Goal: Task Accomplishment & Management: Use online tool/utility

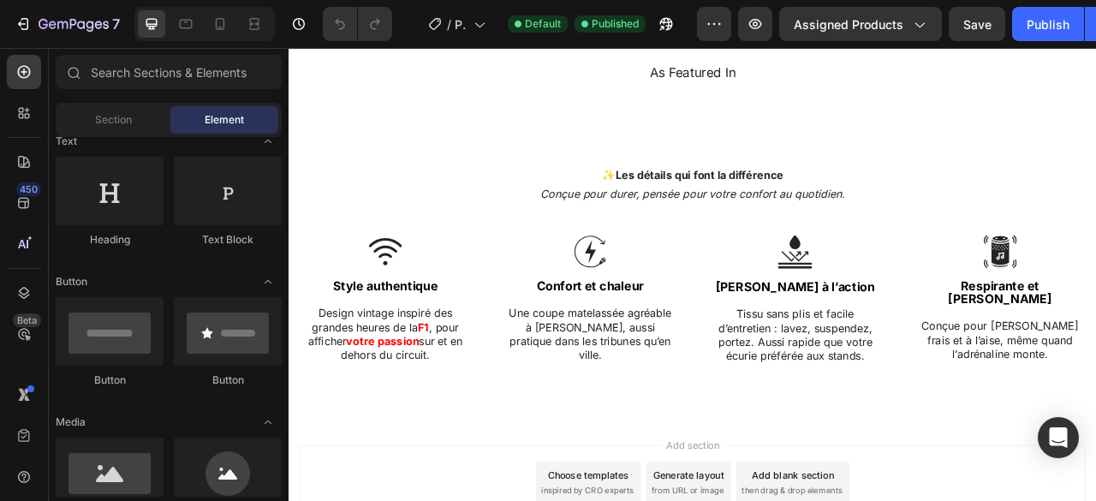
scroll to position [1713, 0]
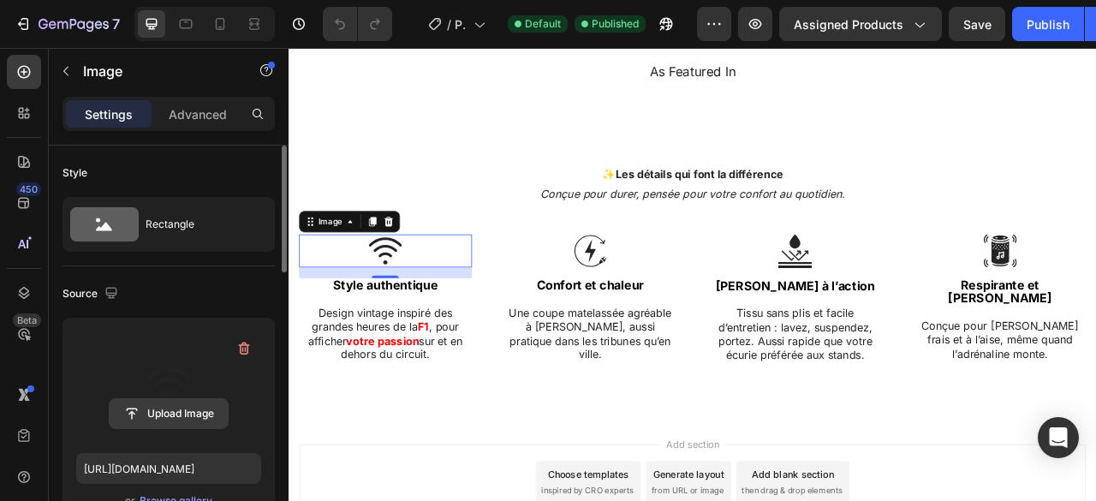
click at [164, 408] on input "file" at bounding box center [169, 413] width 118 height 29
click at [194, 374] on label at bounding box center [168, 385] width 185 height 108
click at [194, 399] on input "file" at bounding box center [169, 413] width 118 height 29
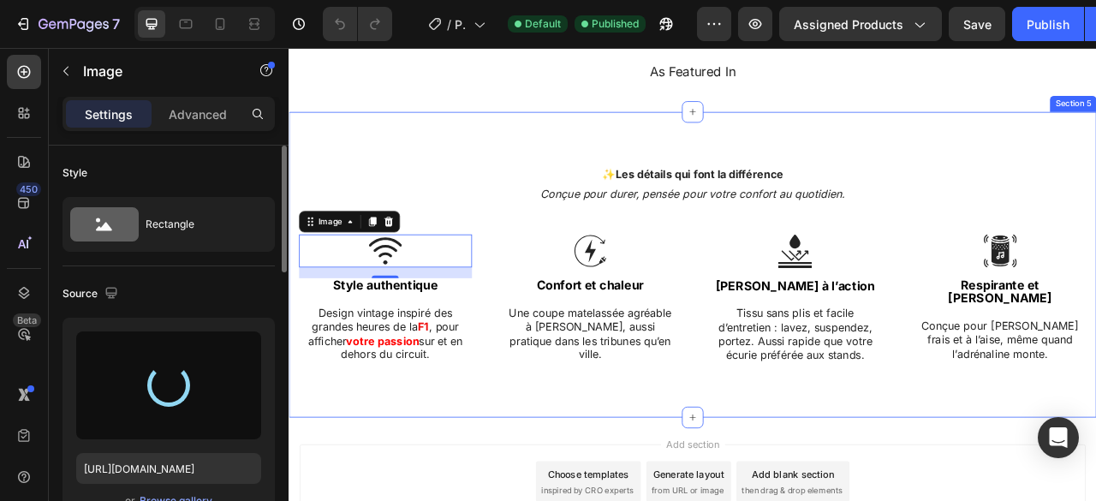
type input "[URL][DOMAIN_NAME]"
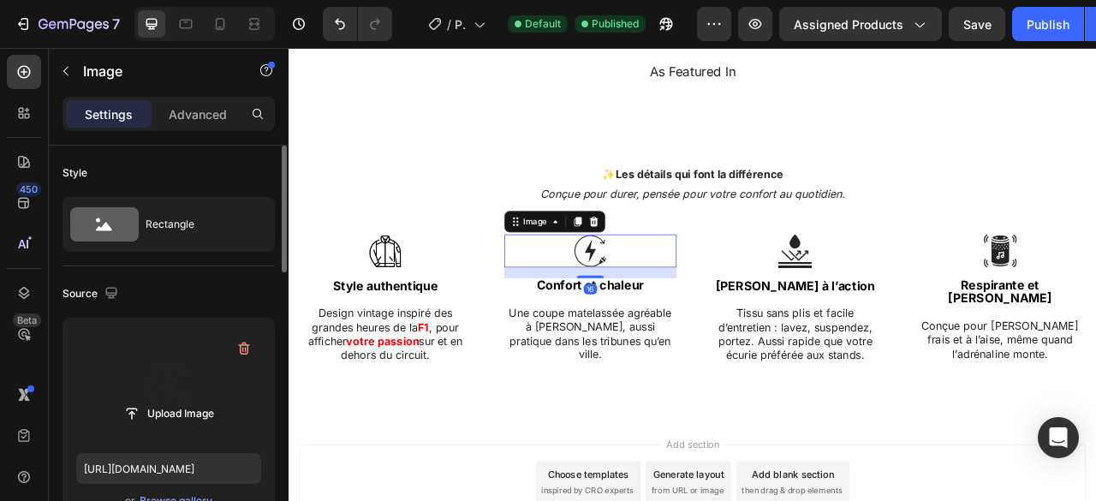
click at [192, 390] on label at bounding box center [168, 385] width 185 height 108
click at [192, 399] on input "file" at bounding box center [169, 413] width 118 height 29
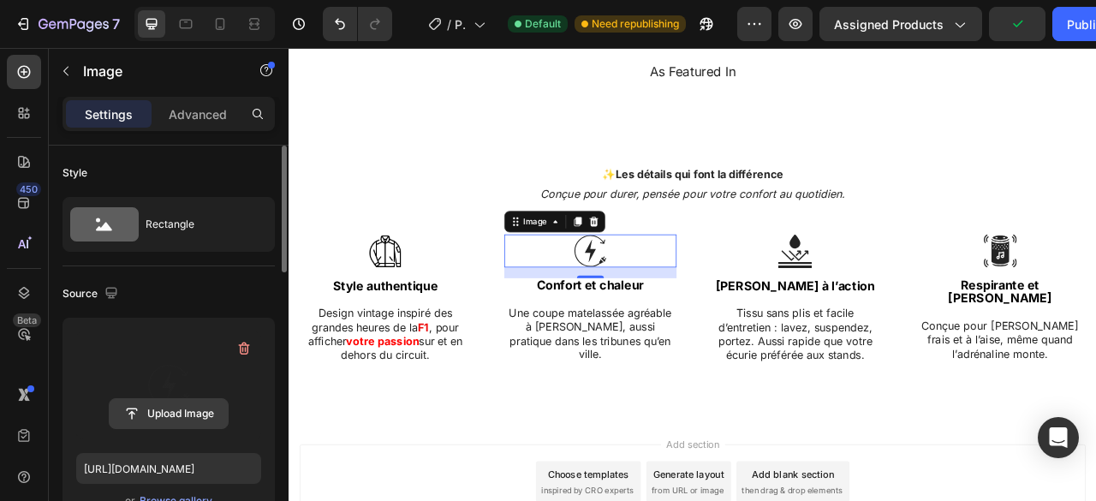
click at [170, 409] on input "file" at bounding box center [169, 413] width 118 height 29
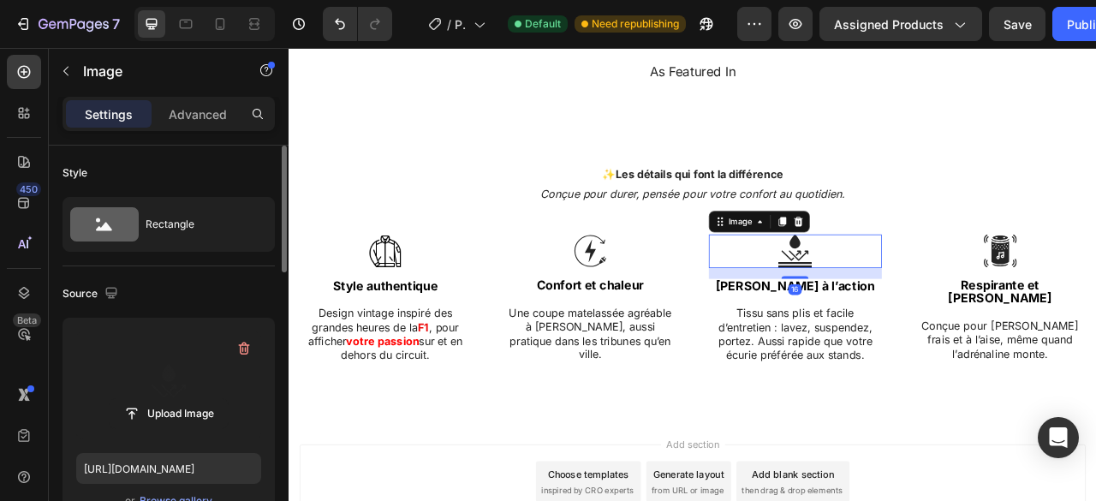
click at [176, 384] on label at bounding box center [168, 385] width 185 height 108
click at [176, 399] on input "file" at bounding box center [169, 413] width 118 height 29
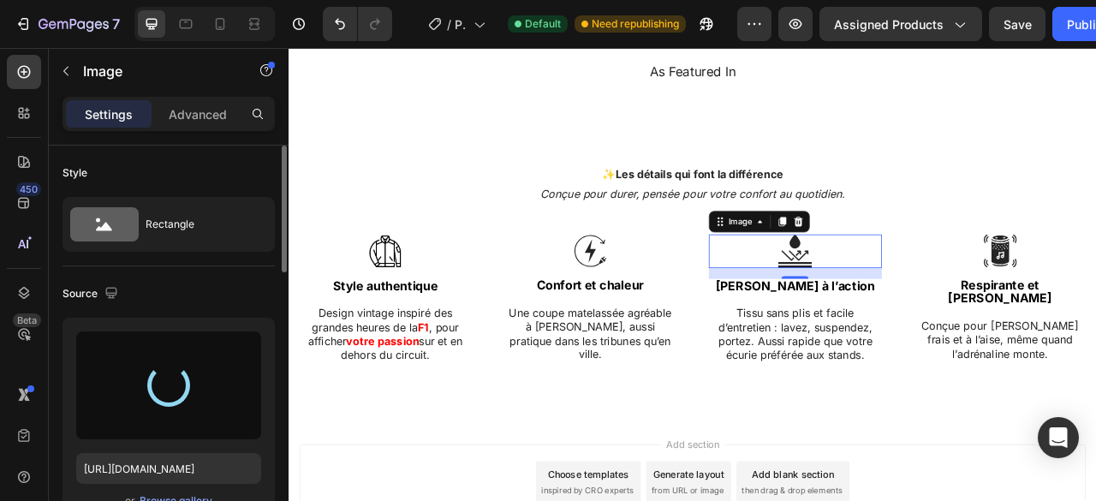
type input "[URL][DOMAIN_NAME]"
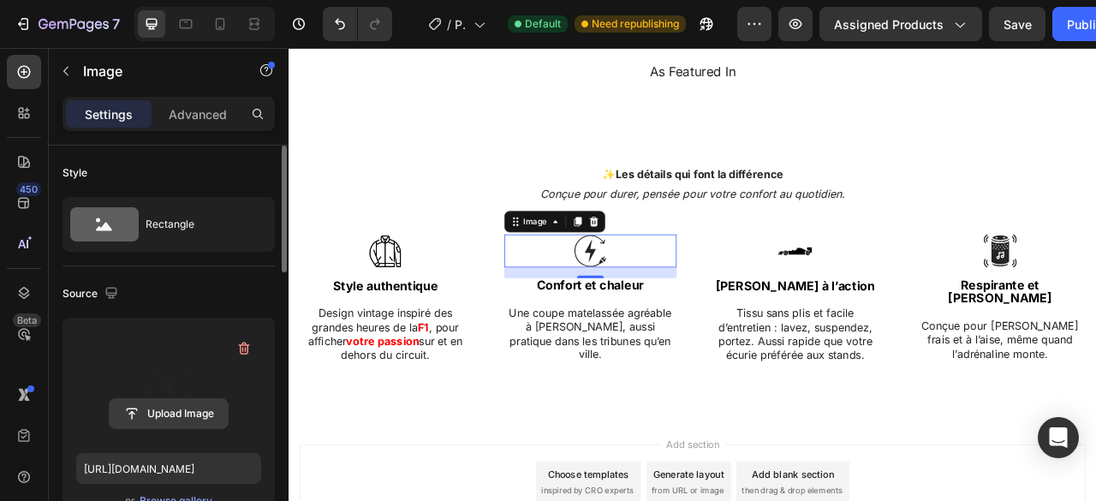
click at [170, 420] on input "file" at bounding box center [169, 413] width 118 height 29
click at [200, 407] on input "file" at bounding box center [169, 413] width 118 height 29
click at [202, 408] on input "file" at bounding box center [169, 413] width 118 height 29
type input "[URL][DOMAIN_NAME]"
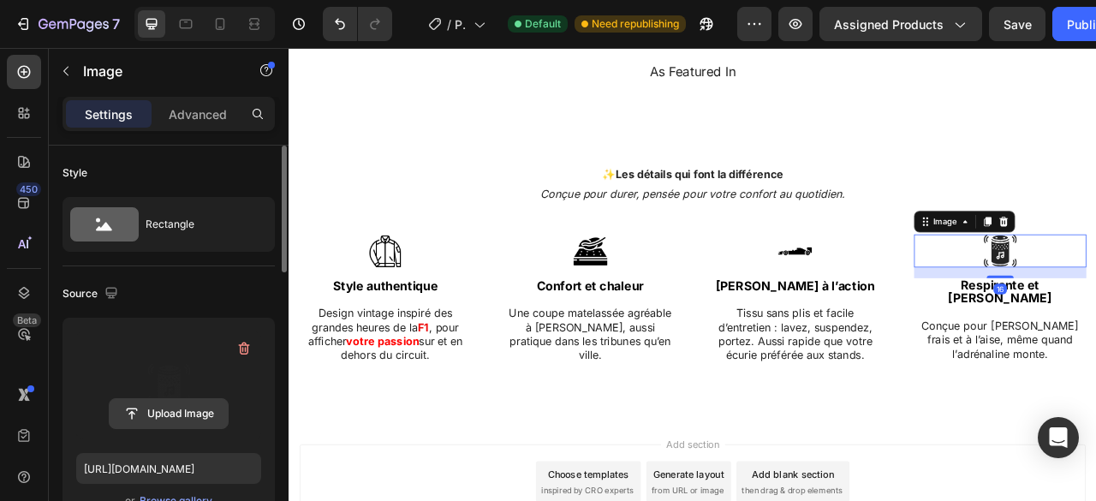
click at [188, 399] on input "file" at bounding box center [169, 413] width 118 height 29
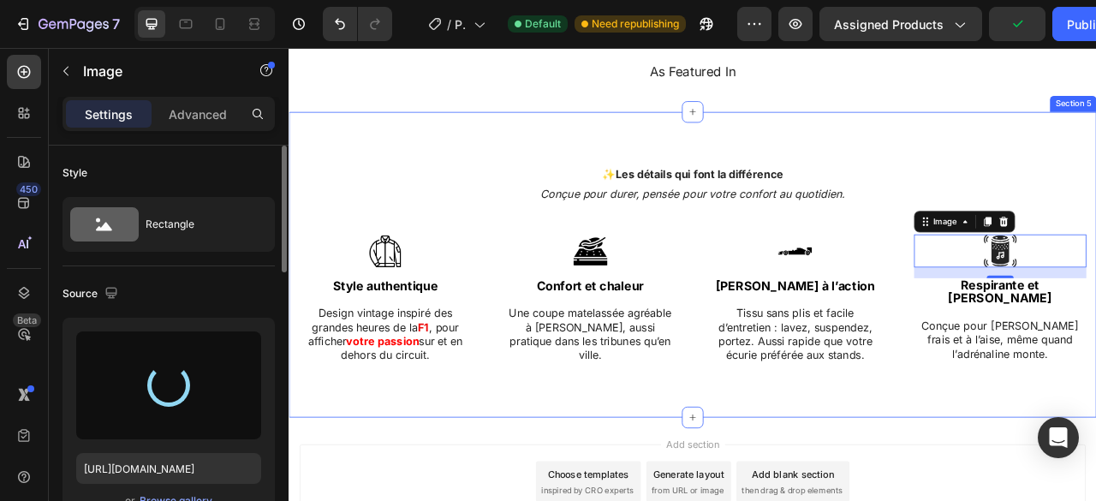
type input "[URL][DOMAIN_NAME]"
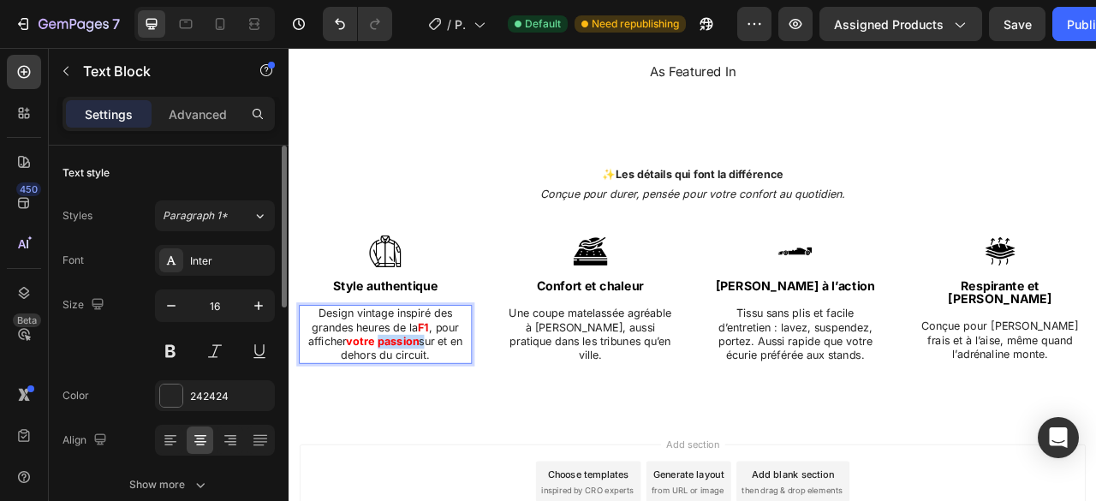
click at [445, 423] on strong "votre passion" at bounding box center [407, 421] width 92 height 17
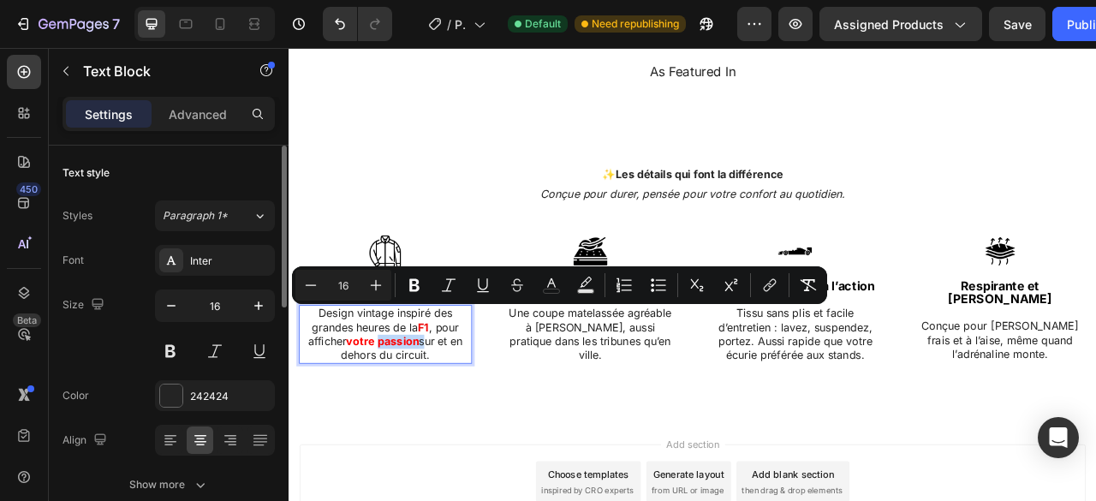
click at [445, 423] on strong "votre passion" at bounding box center [407, 421] width 92 height 17
click at [414, 283] on icon "Editor contextual toolbar" at bounding box center [414, 285] width 17 height 17
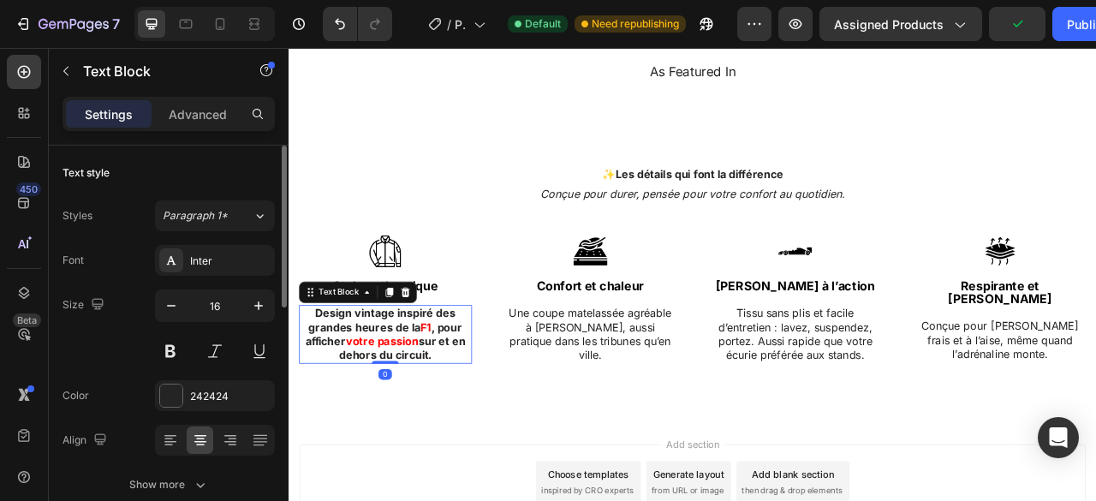
click at [442, 384] on strong "Design vintage inspiré des grandes heures de la" at bounding box center [407, 394] width 188 height 35
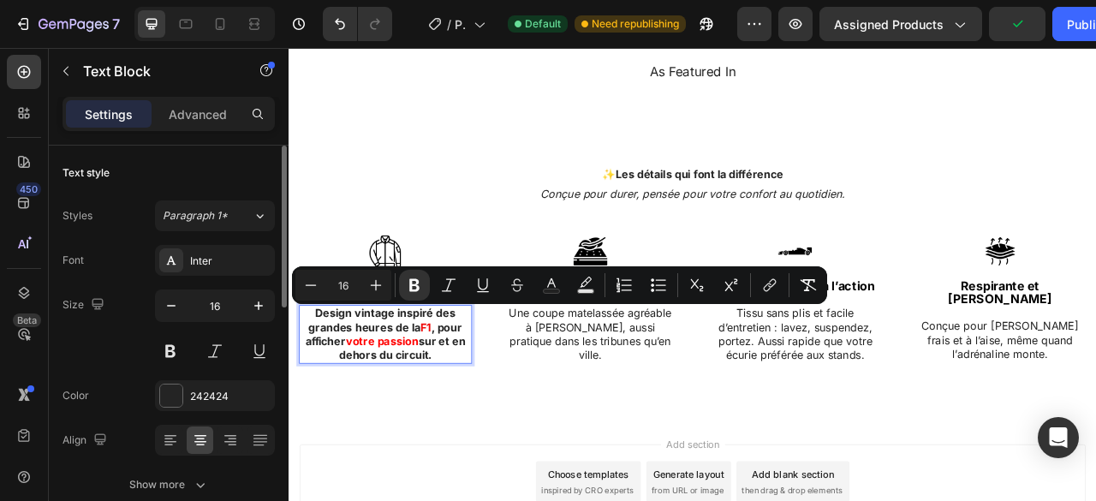
click at [442, 384] on strong "Design vintage inspiré des grandes heures de la" at bounding box center [407, 394] width 188 height 35
click at [418, 290] on icon "Editor contextual toolbar" at bounding box center [414, 285] width 10 height 13
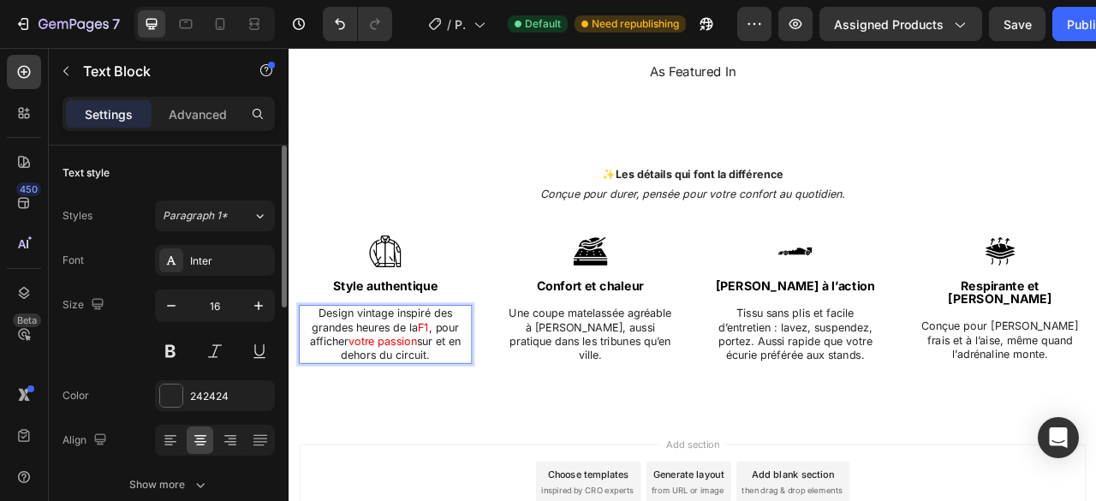
click at [420, 410] on p "Design vintage inspiré des grandes heures de la F1 , pour afficher votre passio…" at bounding box center [411, 412] width 217 height 71
click at [175, 407] on div "242424" at bounding box center [215, 395] width 120 height 31
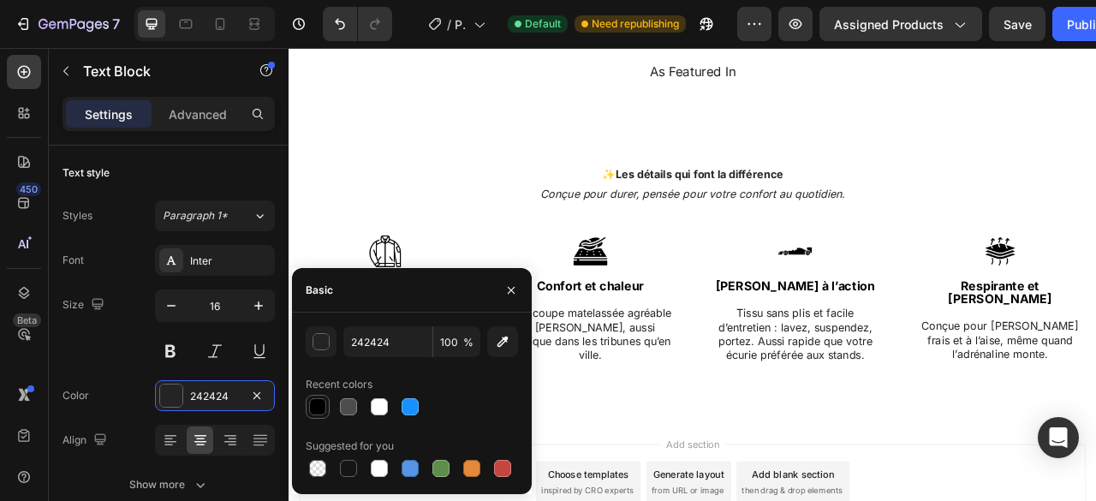
click at [309, 408] on div at bounding box center [317, 406] width 17 height 17
type input "000000"
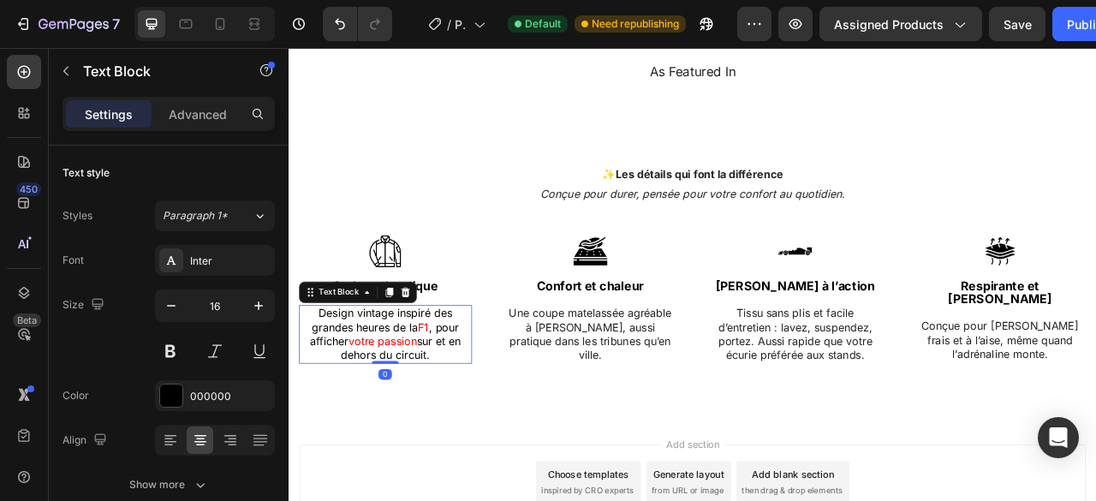
click at [406, 424] on span "votre passion" at bounding box center [407, 421] width 87 height 17
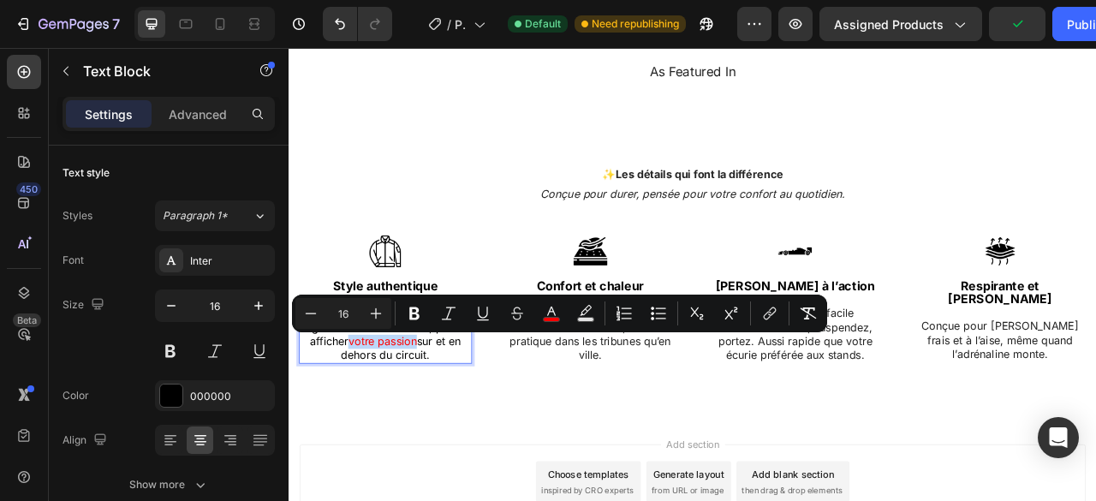
drag, startPoint x: 446, startPoint y: 423, endPoint x: 363, endPoint y: 425, distance: 83.1
click at [364, 425] on span "votre passion" at bounding box center [407, 421] width 87 height 17
click at [545, 307] on icon "Editor contextual toolbar" at bounding box center [551, 313] width 17 height 17
type input "FF0000"
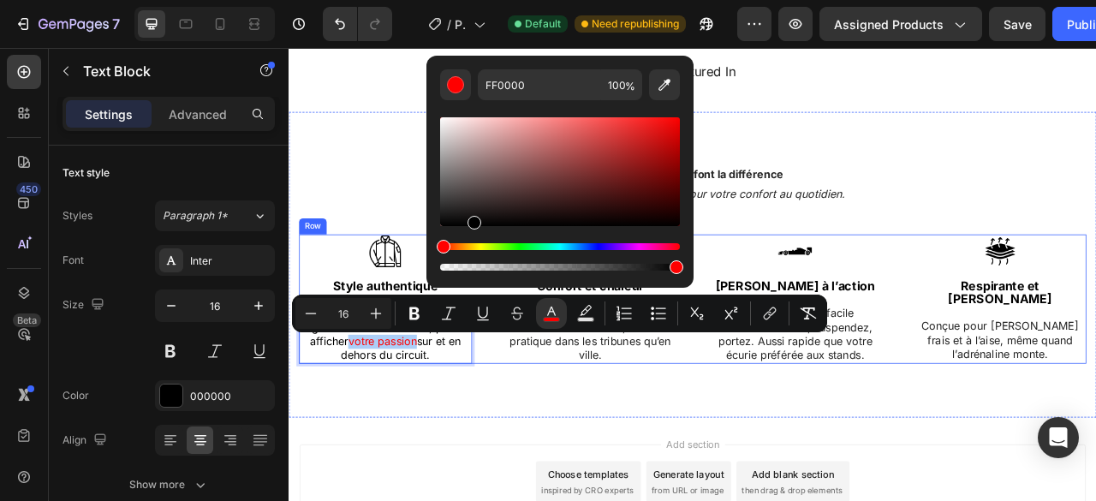
drag, startPoint x: 875, startPoint y: 220, endPoint x: 417, endPoint y: 340, distance: 473.6
type input "000000"
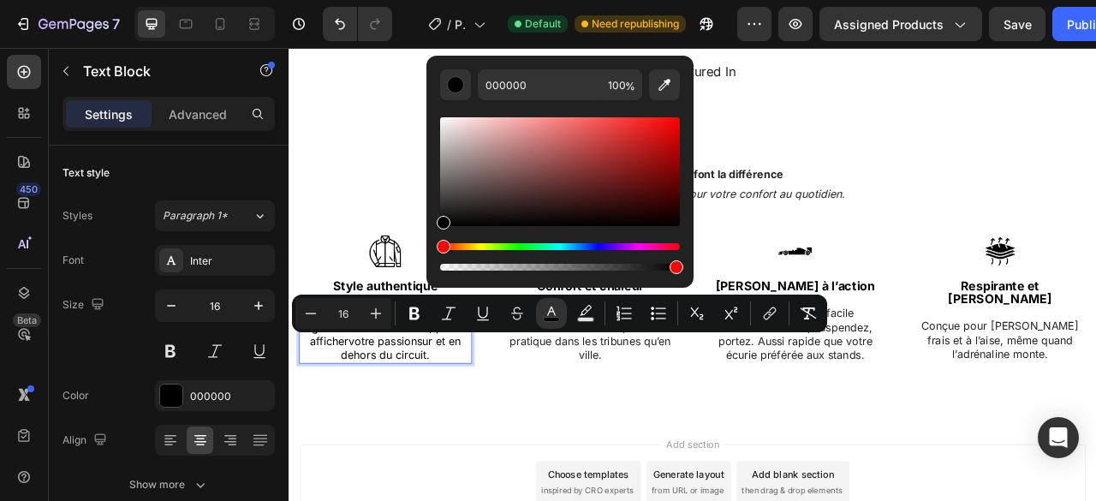
click at [410, 427] on span "votre passion" at bounding box center [407, 421] width 87 height 17
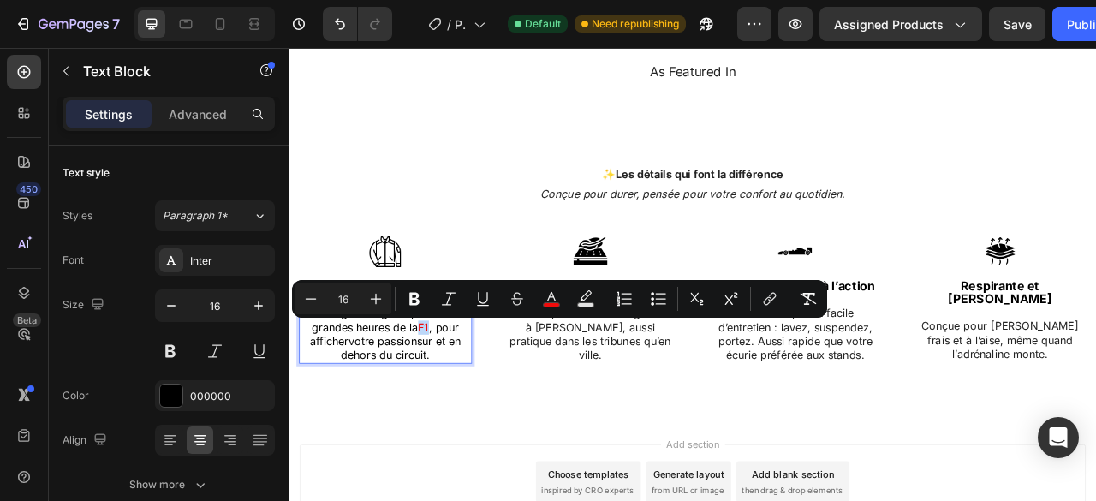
drag, startPoint x: 468, startPoint y: 402, endPoint x: 456, endPoint y: 402, distance: 12.0
click at [456, 402] on p "Design vintage inspiré des grandes heures de la F1 , pour afficher votre passio…" at bounding box center [411, 412] width 217 height 71
click at [561, 299] on button "color" at bounding box center [551, 298] width 31 height 31
type input "EF0B0B"
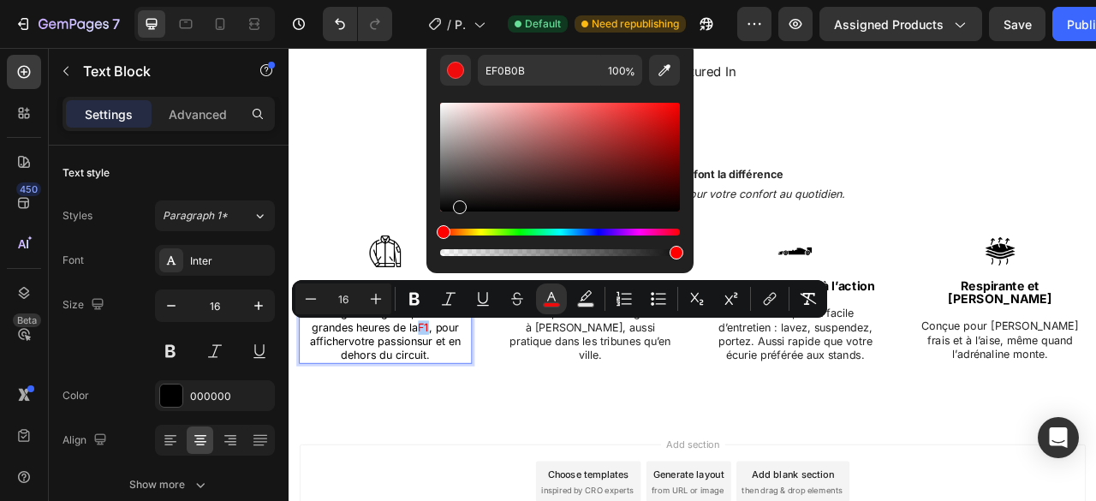
click at [457, 203] on div "Editor contextual toolbar" at bounding box center [560, 157] width 240 height 109
drag, startPoint x: 457, startPoint y: 203, endPoint x: 430, endPoint y: 223, distance: 34.3
click at [430, 223] on div "111010 100 %" at bounding box center [559, 150] width 267 height 218
type input "000000"
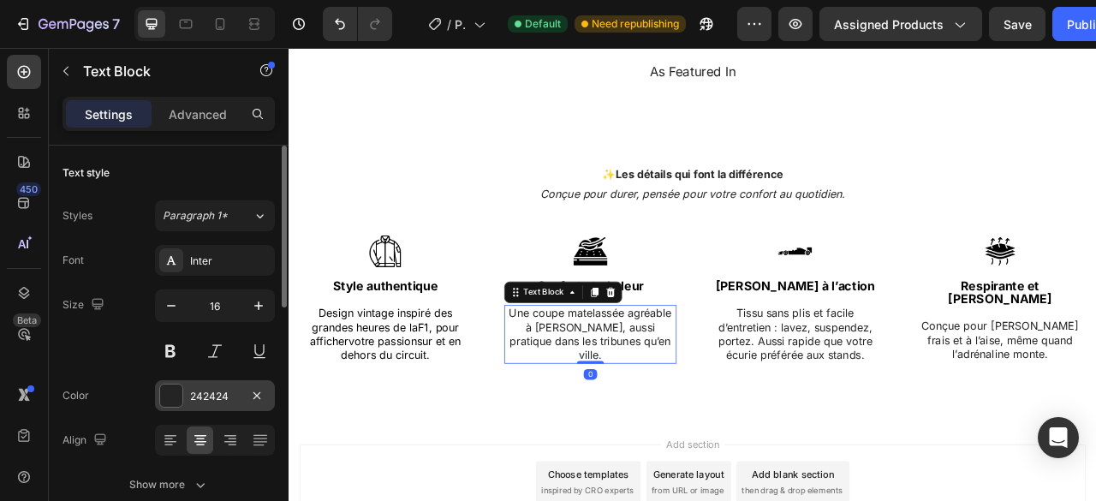
click at [229, 396] on div "242424" at bounding box center [215, 396] width 50 height 15
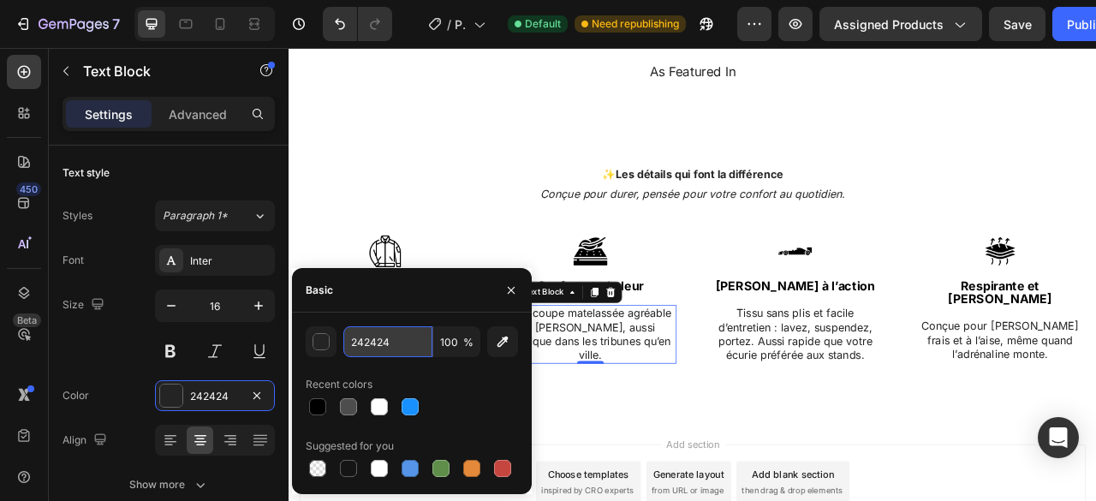
click at [391, 345] on input "242424" at bounding box center [387, 341] width 89 height 31
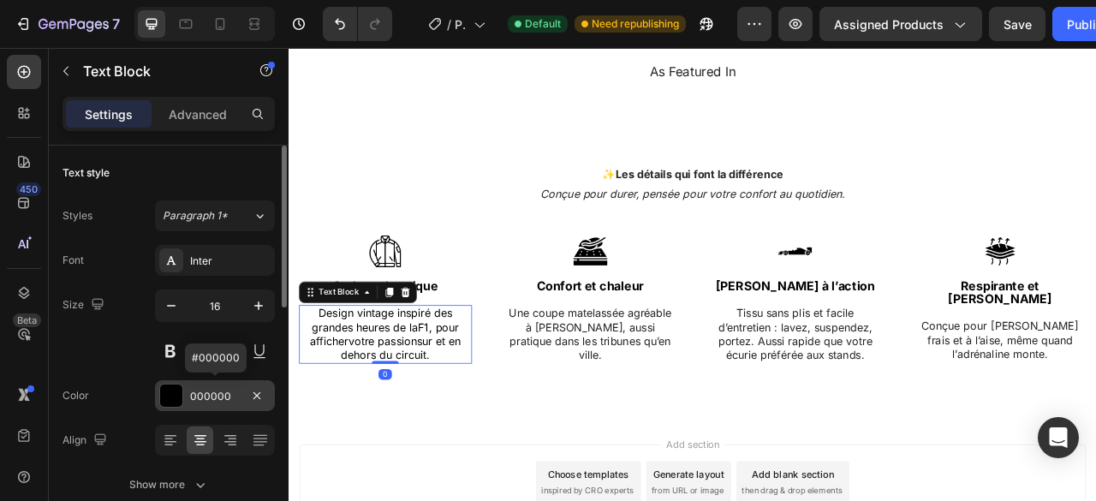
click at [230, 393] on div "000000" at bounding box center [215, 396] width 50 height 15
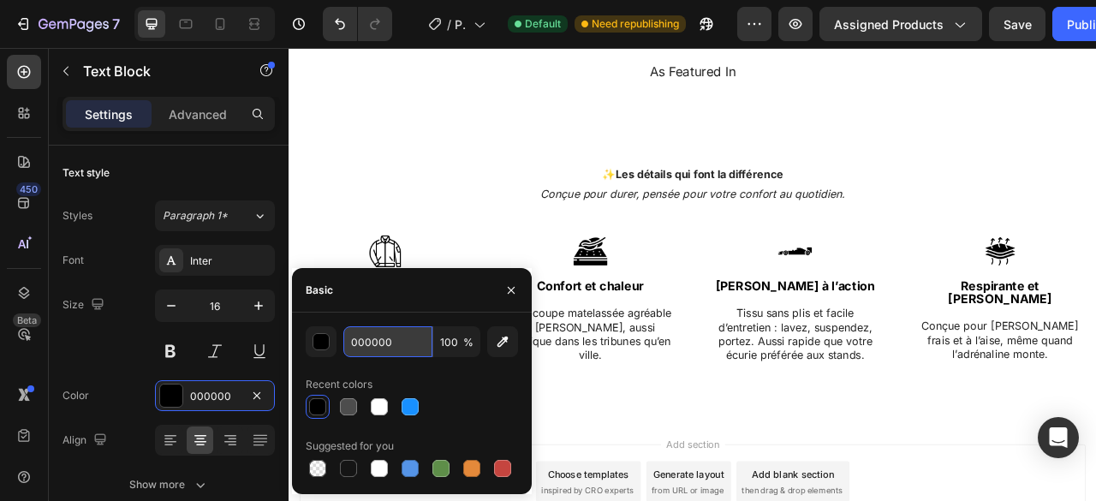
click at [398, 340] on input "000000" at bounding box center [387, 341] width 89 height 31
paste input "242424"
type input "242424"
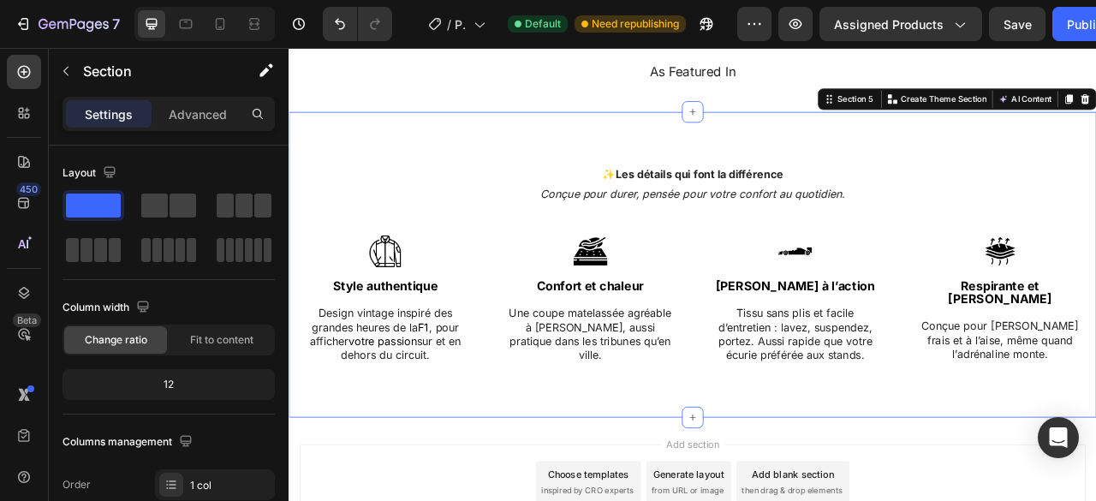
click at [510, 260] on div "✨ Les détails qui font la différence Heading Conçue pour durer, pensée pour vot…" at bounding box center [802, 330] width 1002 height 265
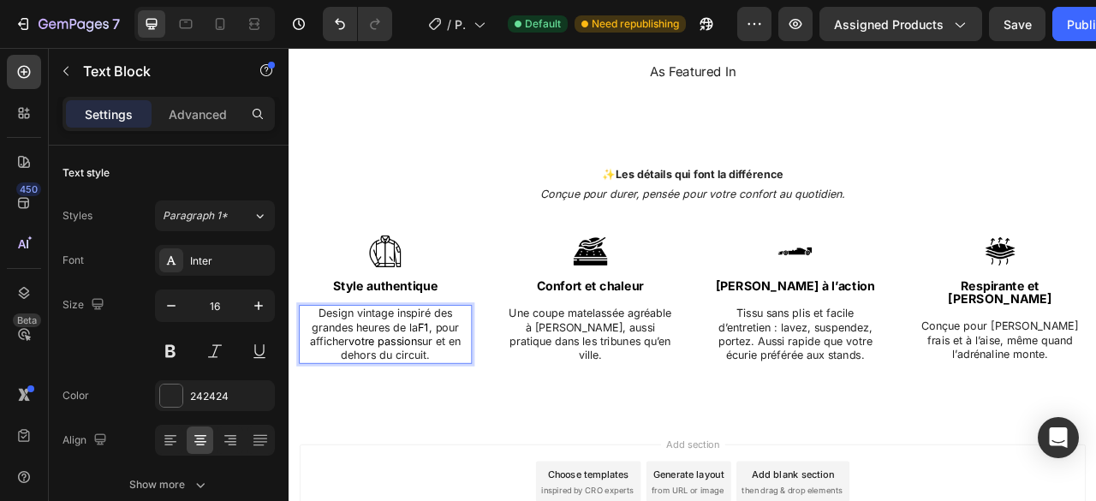
drag, startPoint x: 452, startPoint y: 420, endPoint x: 367, endPoint y: 421, distance: 84.8
click at [367, 421] on span "votre passion" at bounding box center [407, 421] width 87 height 17
drag, startPoint x: 360, startPoint y: 420, endPoint x: 447, endPoint y: 427, distance: 87.7
click at [447, 427] on p "Design vintage inspiré des grandes heures de la F1 , pour afficher votre passio…" at bounding box center [411, 412] width 217 height 71
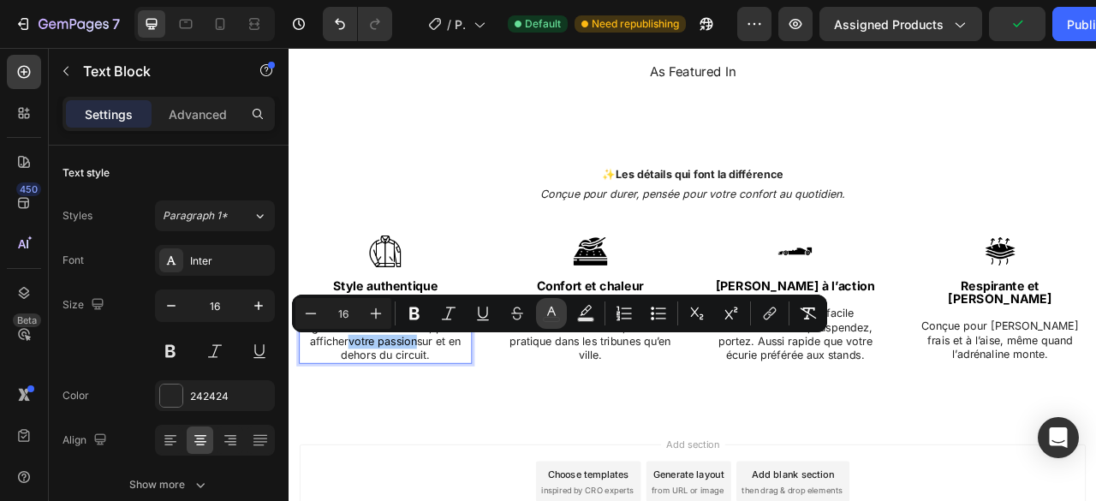
click at [548, 321] on rect "Editor contextual toolbar" at bounding box center [552, 320] width 16 height 4
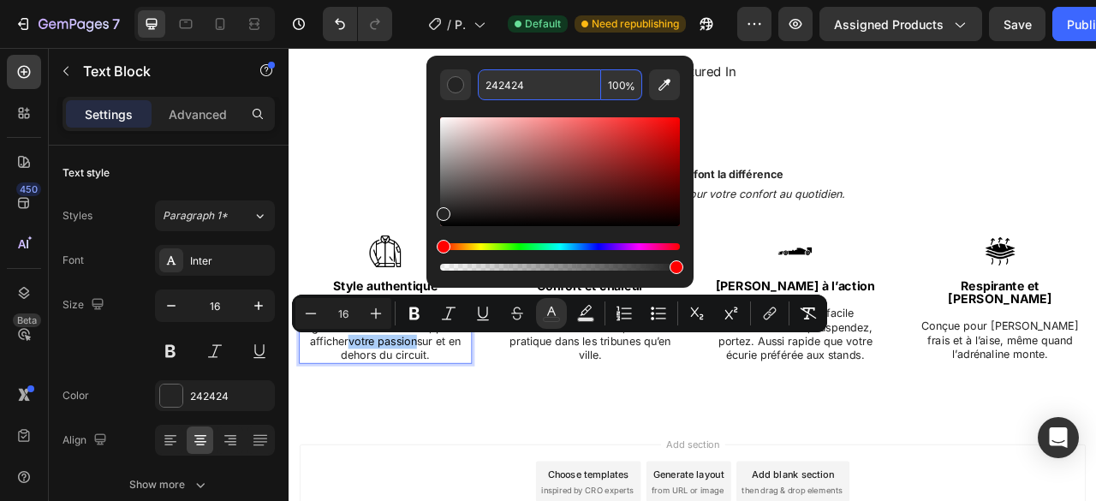
click at [537, 86] on input "242424" at bounding box center [539, 84] width 123 height 31
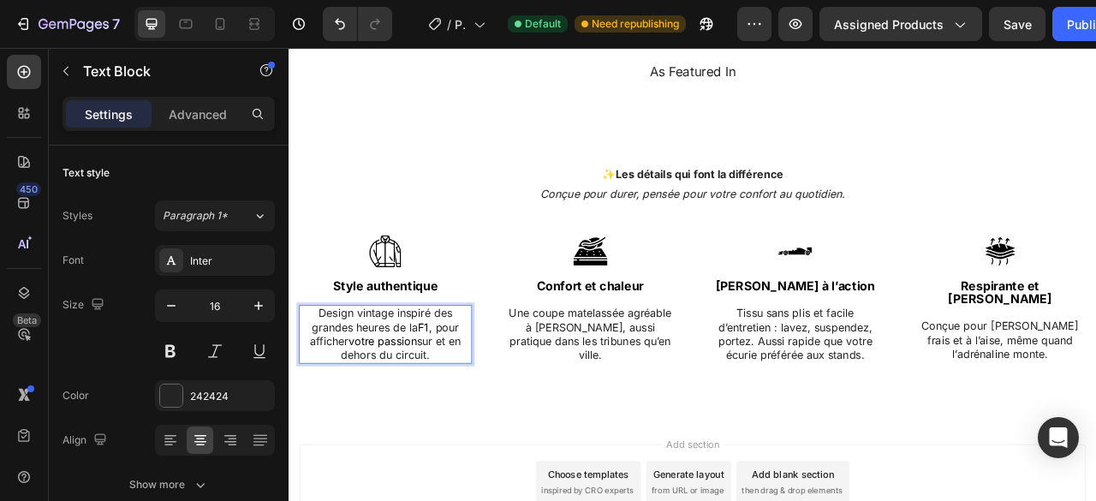
click at [481, 425] on p "Design vintage inspiré des grandes heures de la F1 , pour afficher votre passio…" at bounding box center [411, 412] width 217 height 71
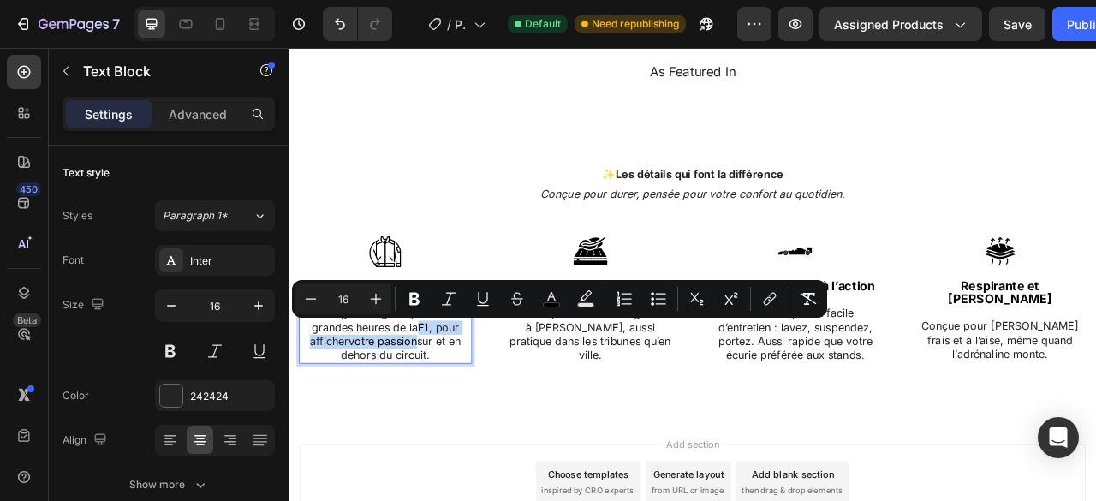
drag, startPoint x: 449, startPoint y: 420, endPoint x: 456, endPoint y: 406, distance: 15.7
click at [456, 406] on p "Design vintage inspiré des grandes heures de la F1 , pour afficher votre passio…" at bounding box center [411, 412] width 217 height 71
click at [551, 299] on icon "Editor contextual toolbar" at bounding box center [551, 298] width 17 height 17
type input "000000"
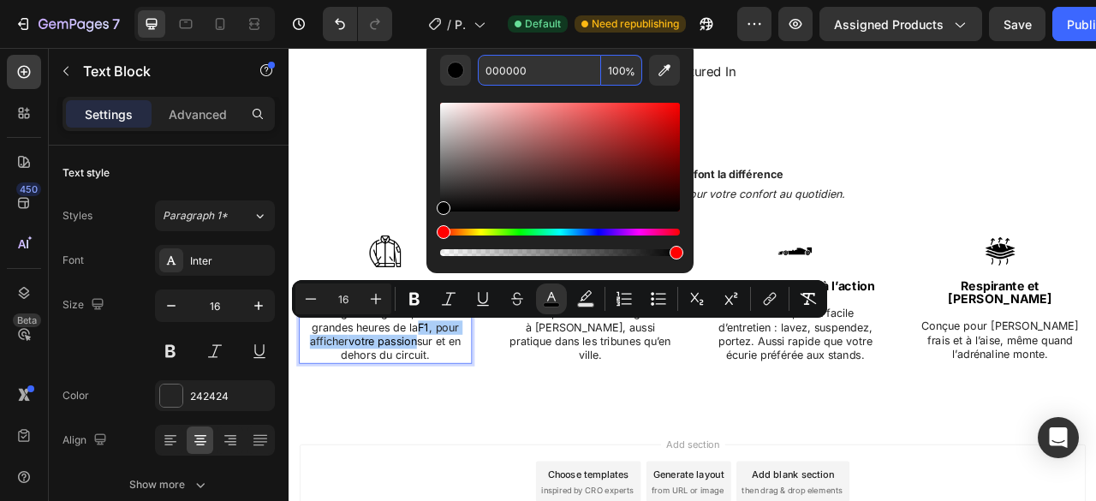
click at [521, 68] on input "000000" at bounding box center [539, 70] width 123 height 31
paste input "242424"
type input "242424"
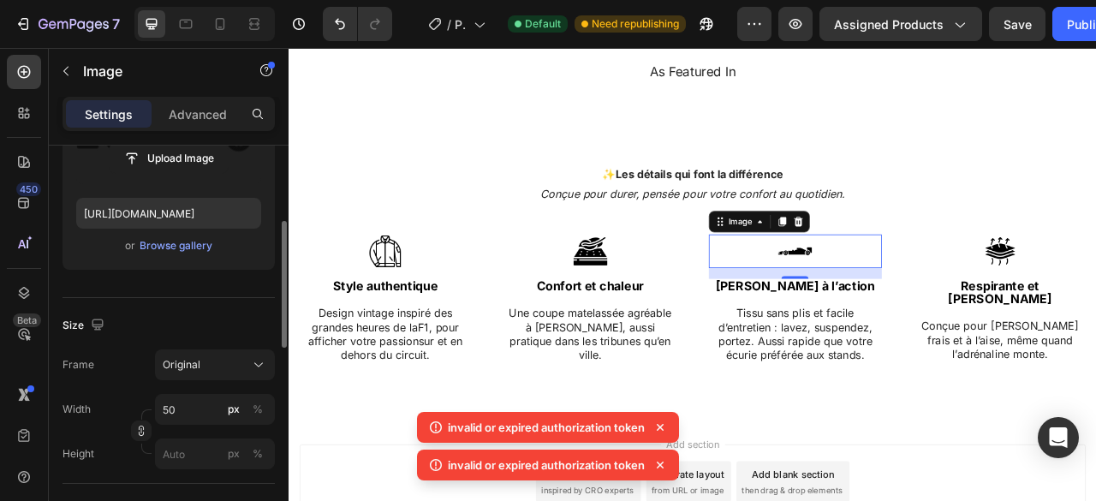
scroll to position [258, 0]
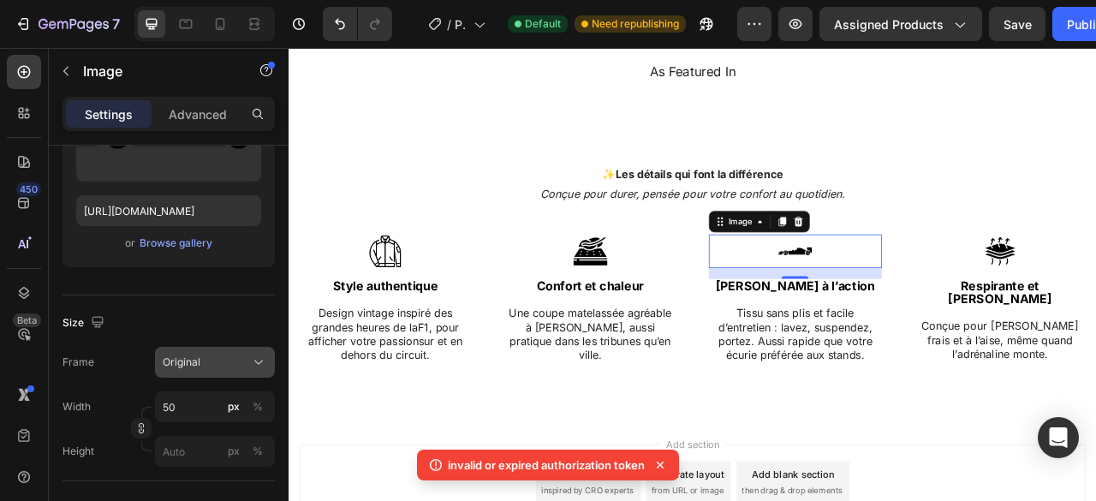
click at [216, 372] on button "Original" at bounding box center [215, 362] width 120 height 31
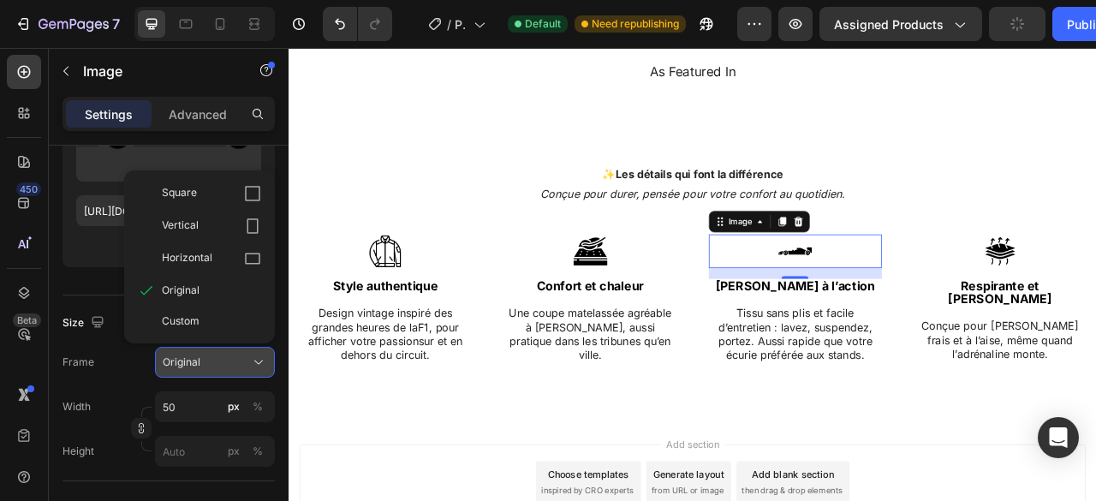
click at [217, 362] on div "Original" at bounding box center [205, 362] width 84 height 15
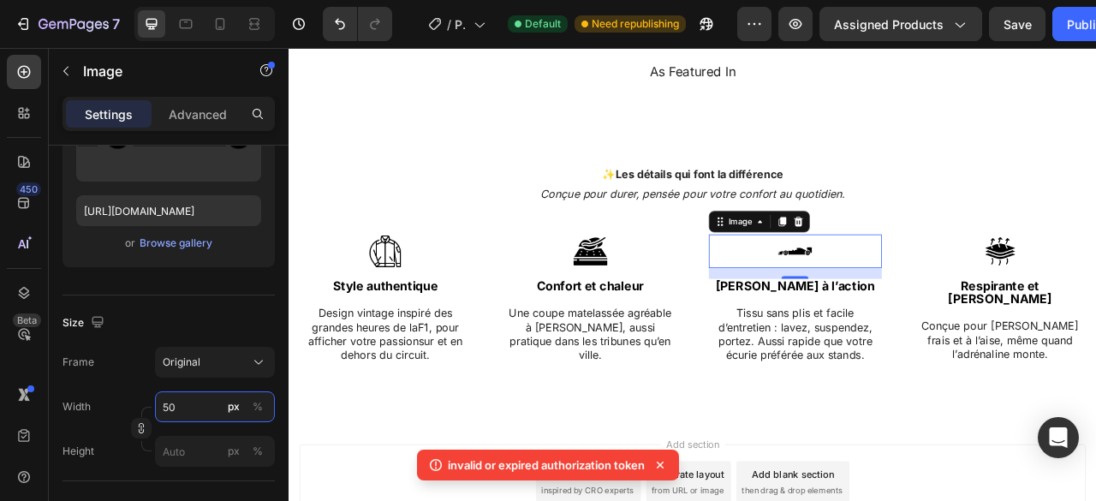
click at [185, 405] on input "50" at bounding box center [215, 406] width 120 height 31
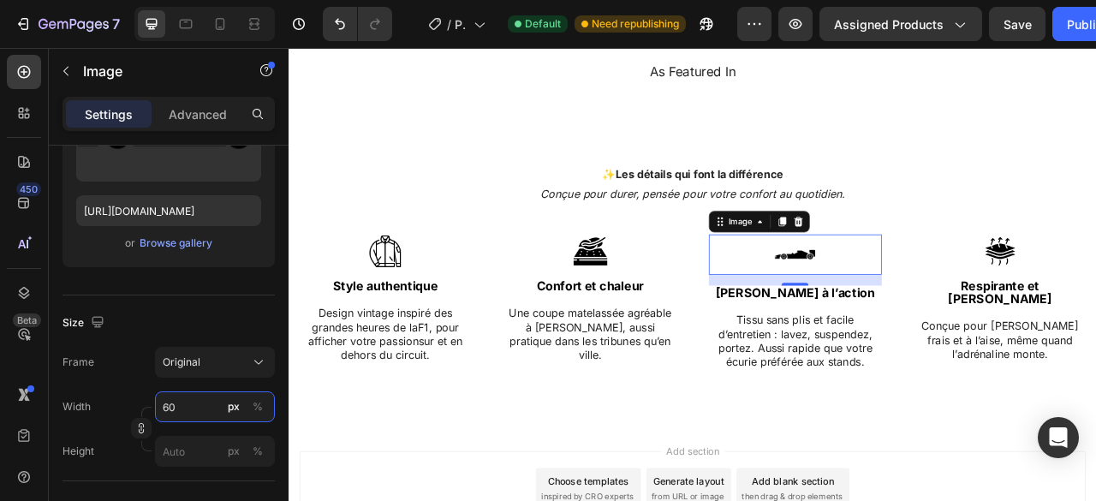
type input "60"
click at [929, 345] on div "16" at bounding box center [933, 344] width 220 height 14
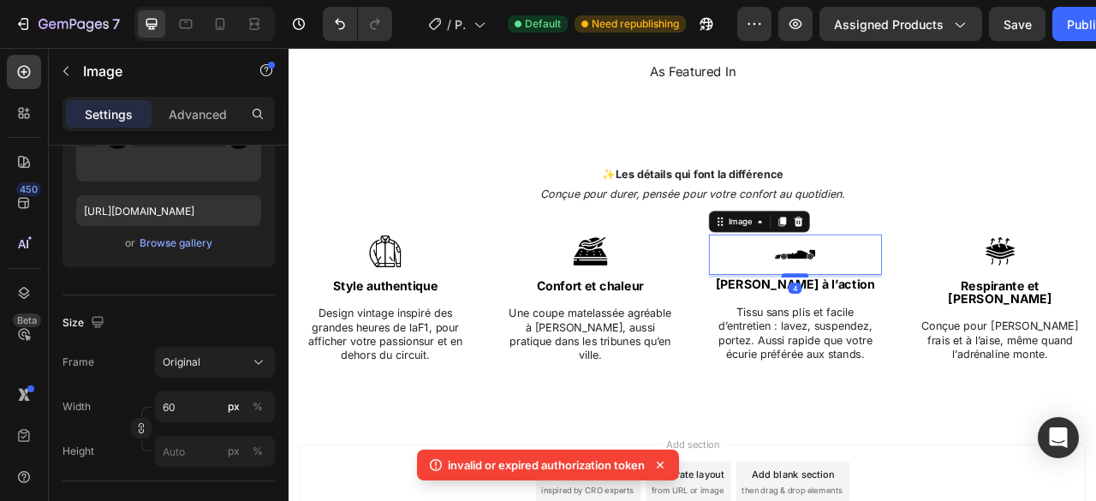
drag, startPoint x: 927, startPoint y: 349, endPoint x: 928, endPoint y: 340, distance: 8.6
click at [928, 340] on div at bounding box center [932, 337] width 34 height 5
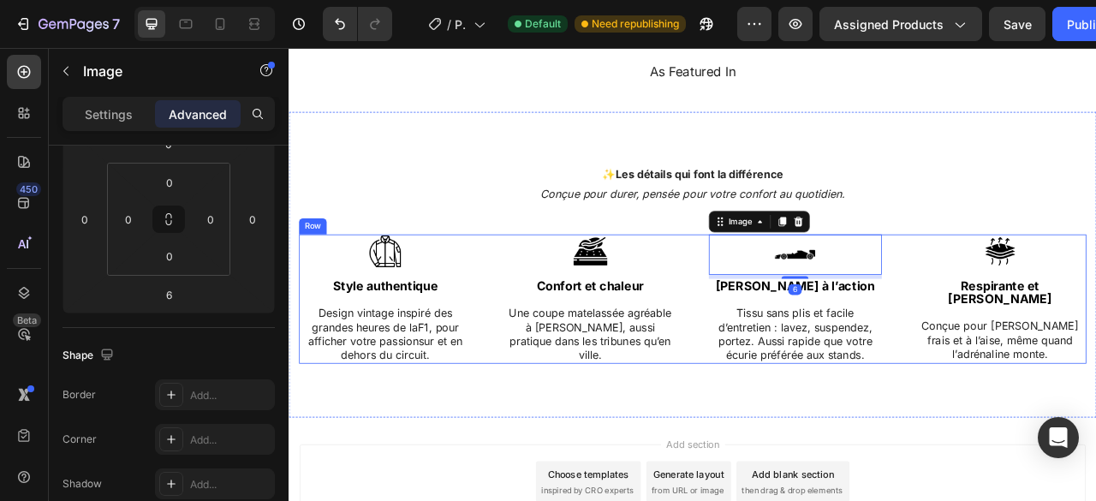
click at [1080, 462] on div "✨ Les détails qui font la différence Heading Conçue pour durer, pensée pour vot…" at bounding box center [802, 330] width 1002 height 265
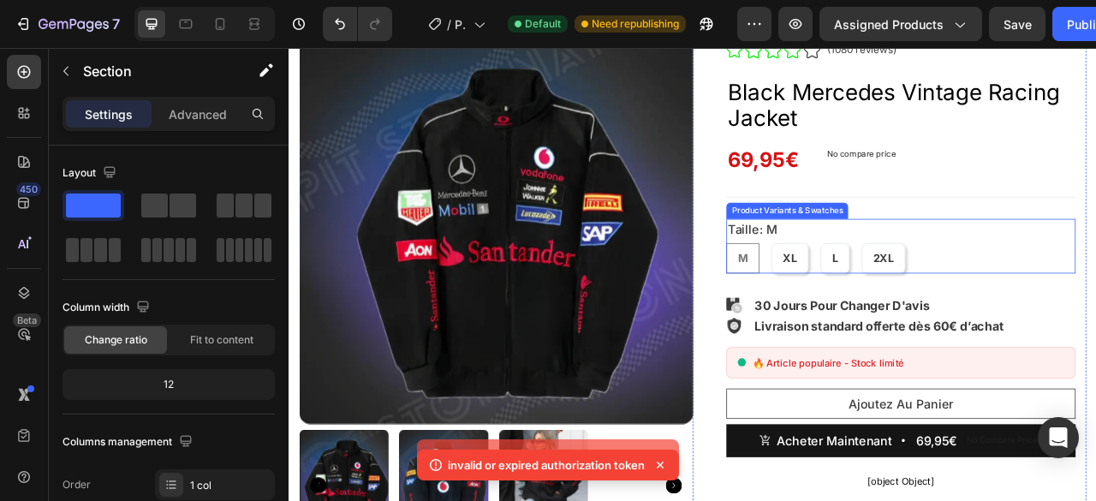
scroll to position [121, 0]
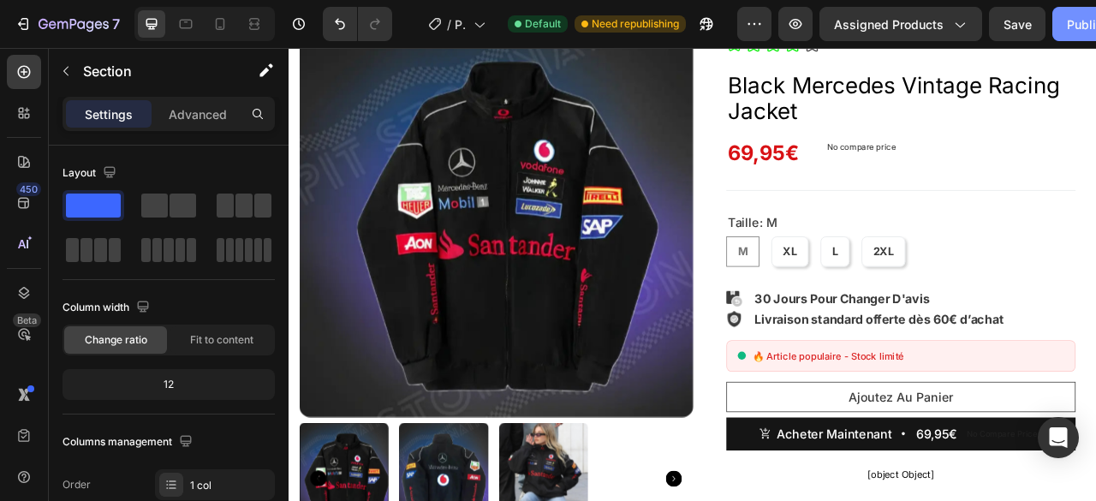
click at [1063, 21] on button "Publish" at bounding box center [1088, 24] width 72 height 34
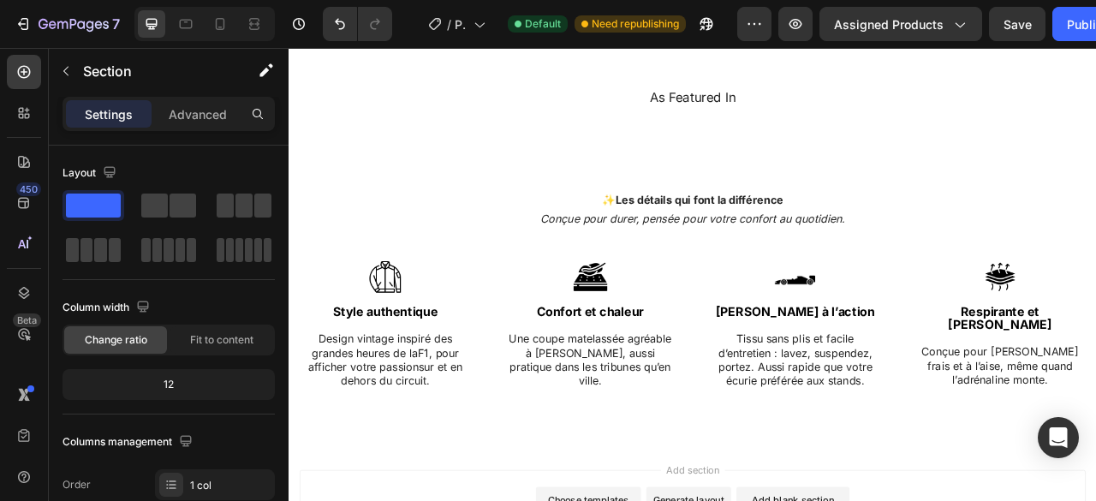
scroll to position [1852, 0]
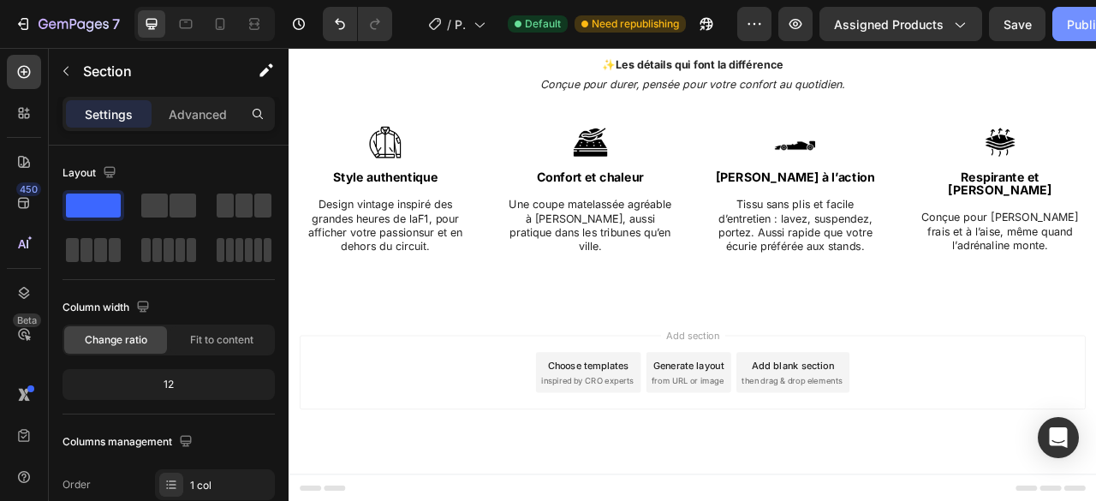
click at [1079, 28] on div "Publish" at bounding box center [1088, 24] width 43 height 18
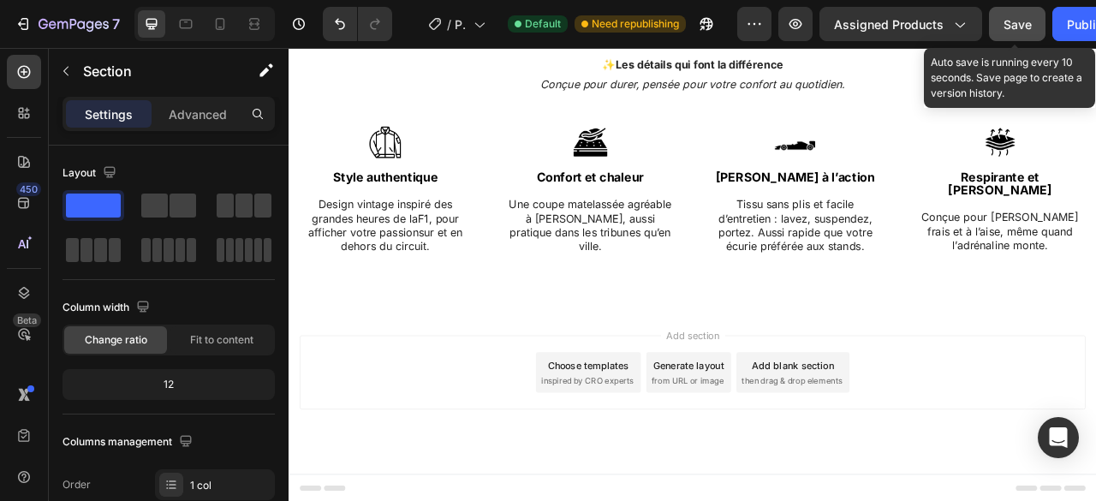
click at [1004, 18] on span "Save" at bounding box center [1018, 24] width 28 height 15
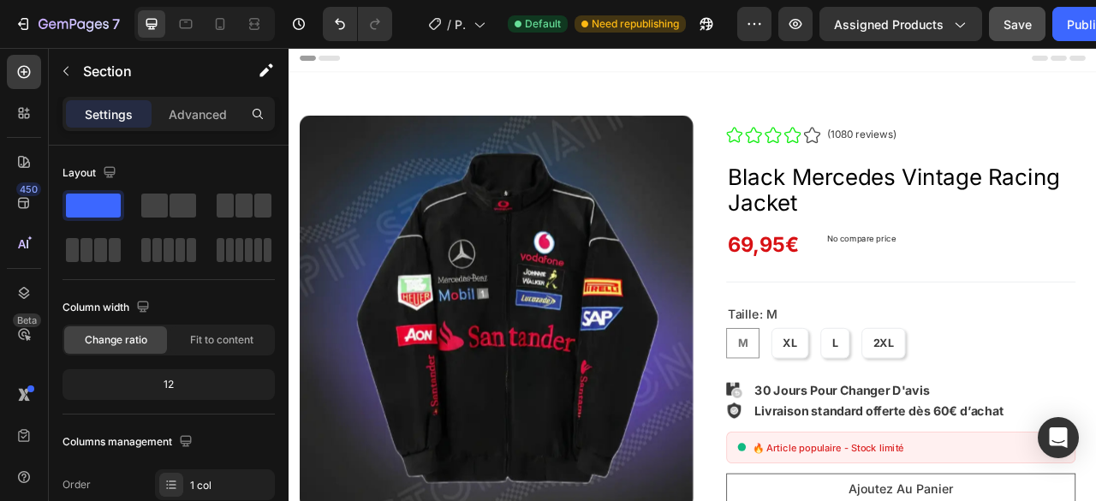
scroll to position [0, 0]
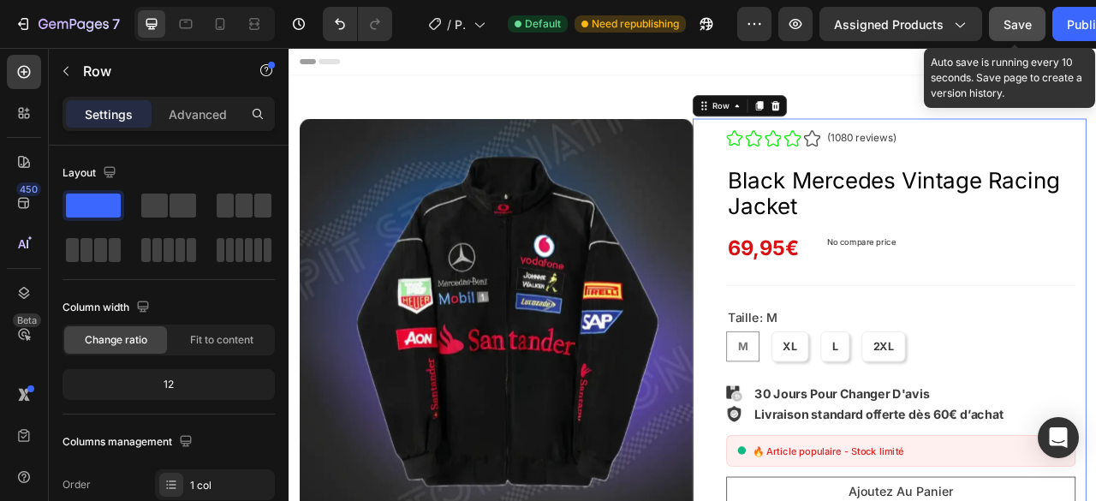
click at [1009, 29] on span "Save" at bounding box center [1018, 24] width 28 height 15
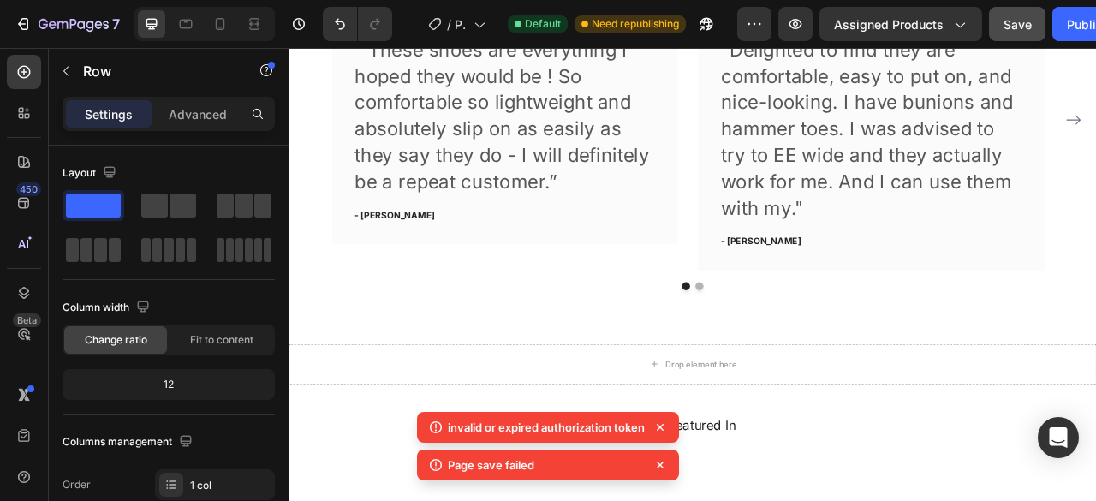
scroll to position [1209, 0]
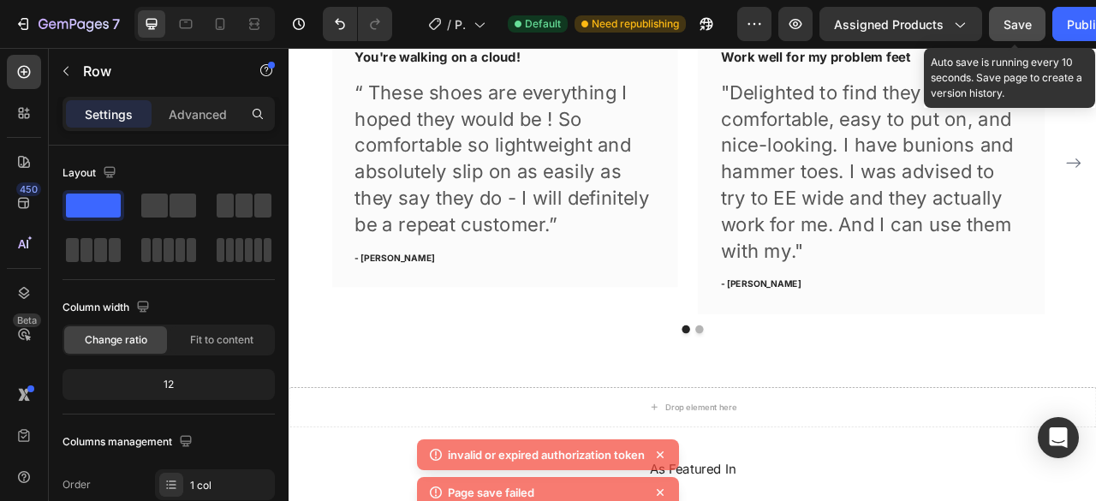
click at [1019, 35] on button "Save" at bounding box center [1017, 24] width 57 height 34
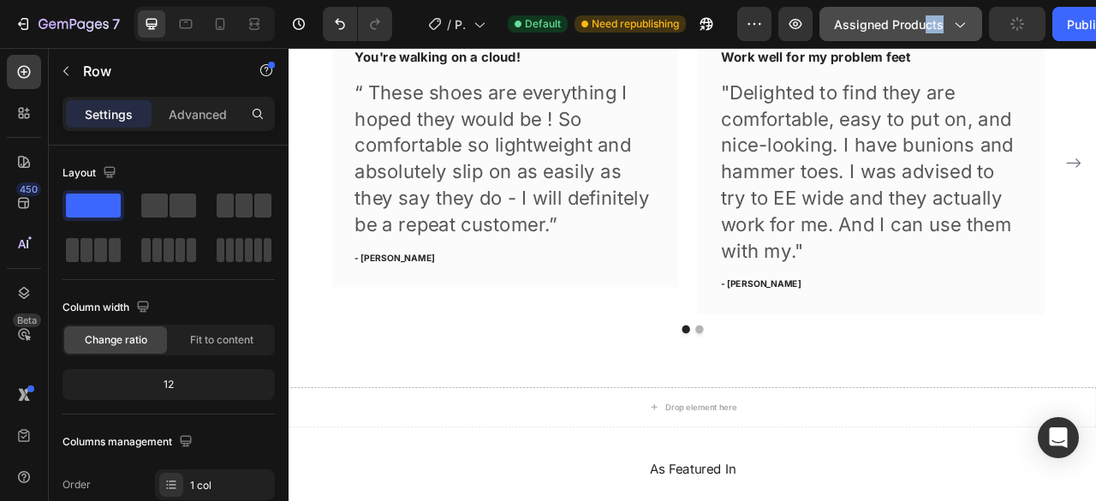
drag, startPoint x: 927, startPoint y: 43, endPoint x: 942, endPoint y: 28, distance: 21.2
click at [942, 28] on div "7 / Product Page - [DATE] 21:29:15 Default Need republishing Preview Assigned P…" at bounding box center [548, 24] width 1096 height 49
click at [942, 28] on span "Assigned Products" at bounding box center [889, 24] width 110 height 18
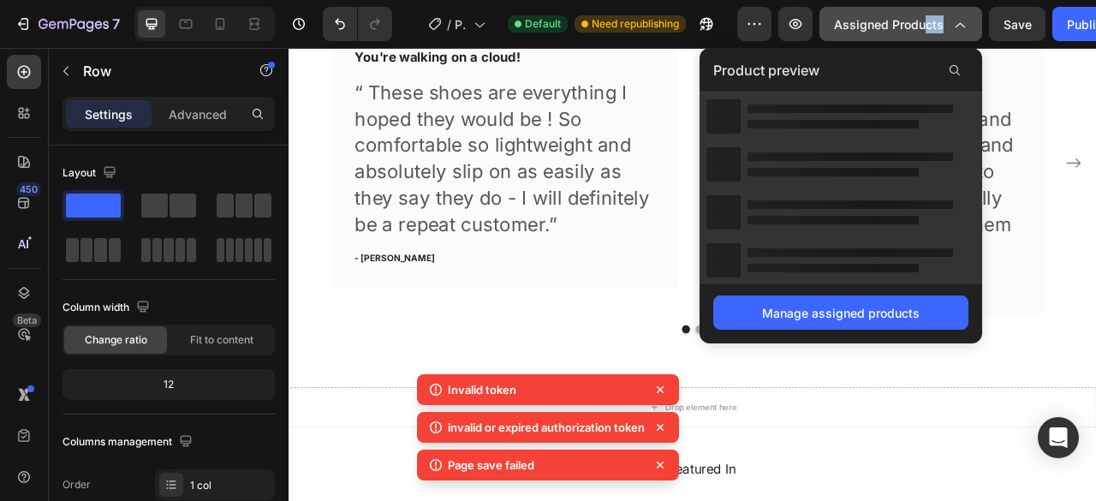
click at [942, 28] on span "Assigned Products" at bounding box center [889, 24] width 110 height 18
